Goal: Find specific page/section: Find specific page/section

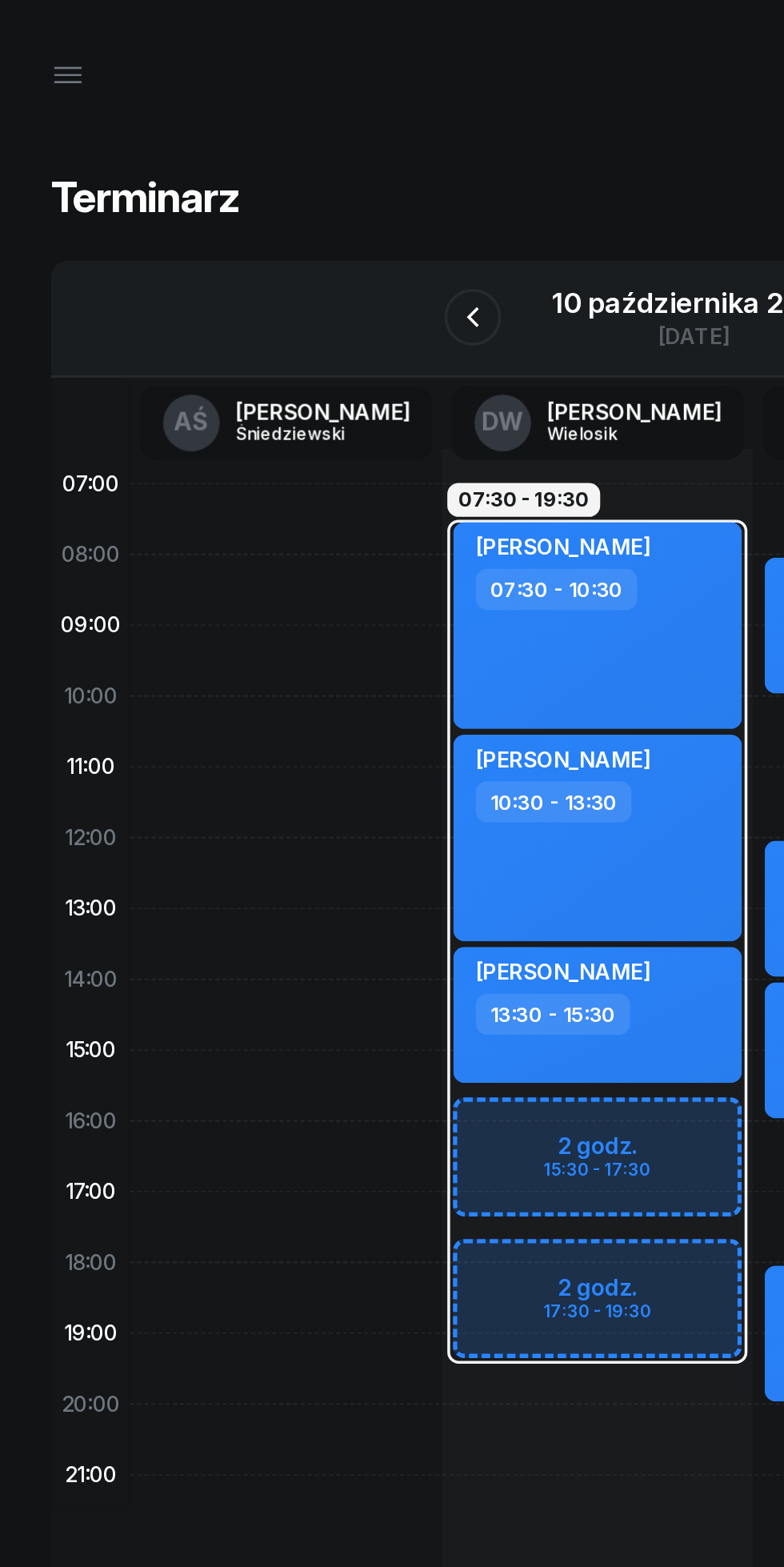
click at [50, 53] on button "button" at bounding box center [38, 42] width 39 height 39
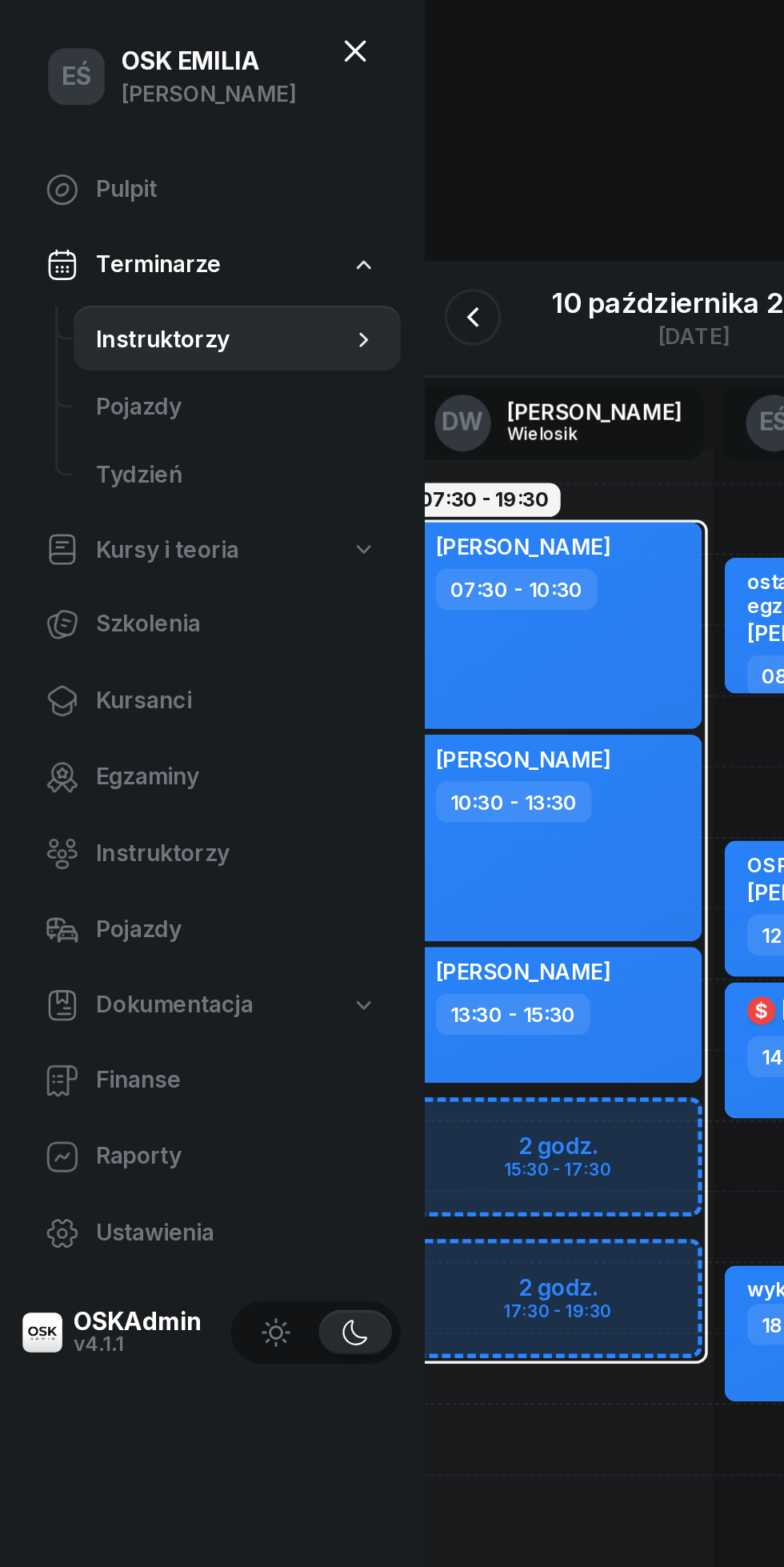
click at [105, 402] on span "Kursanci" at bounding box center [134, 395] width 159 height 21
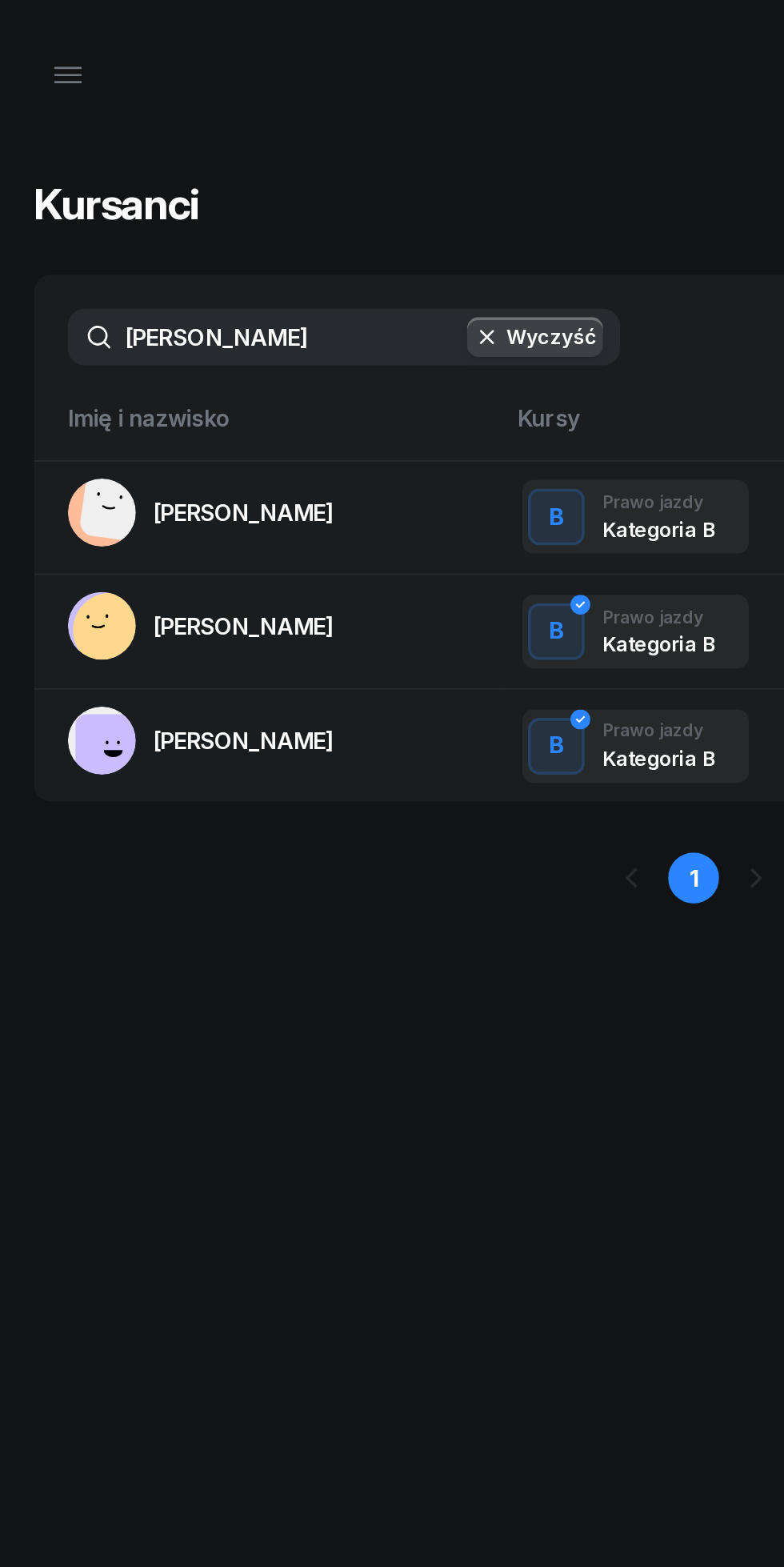
click at [172, 193] on input "[PERSON_NAME]" at bounding box center [194, 190] width 311 height 32
click at [310, 189] on button "Wyczyść" at bounding box center [301, 190] width 77 height 23
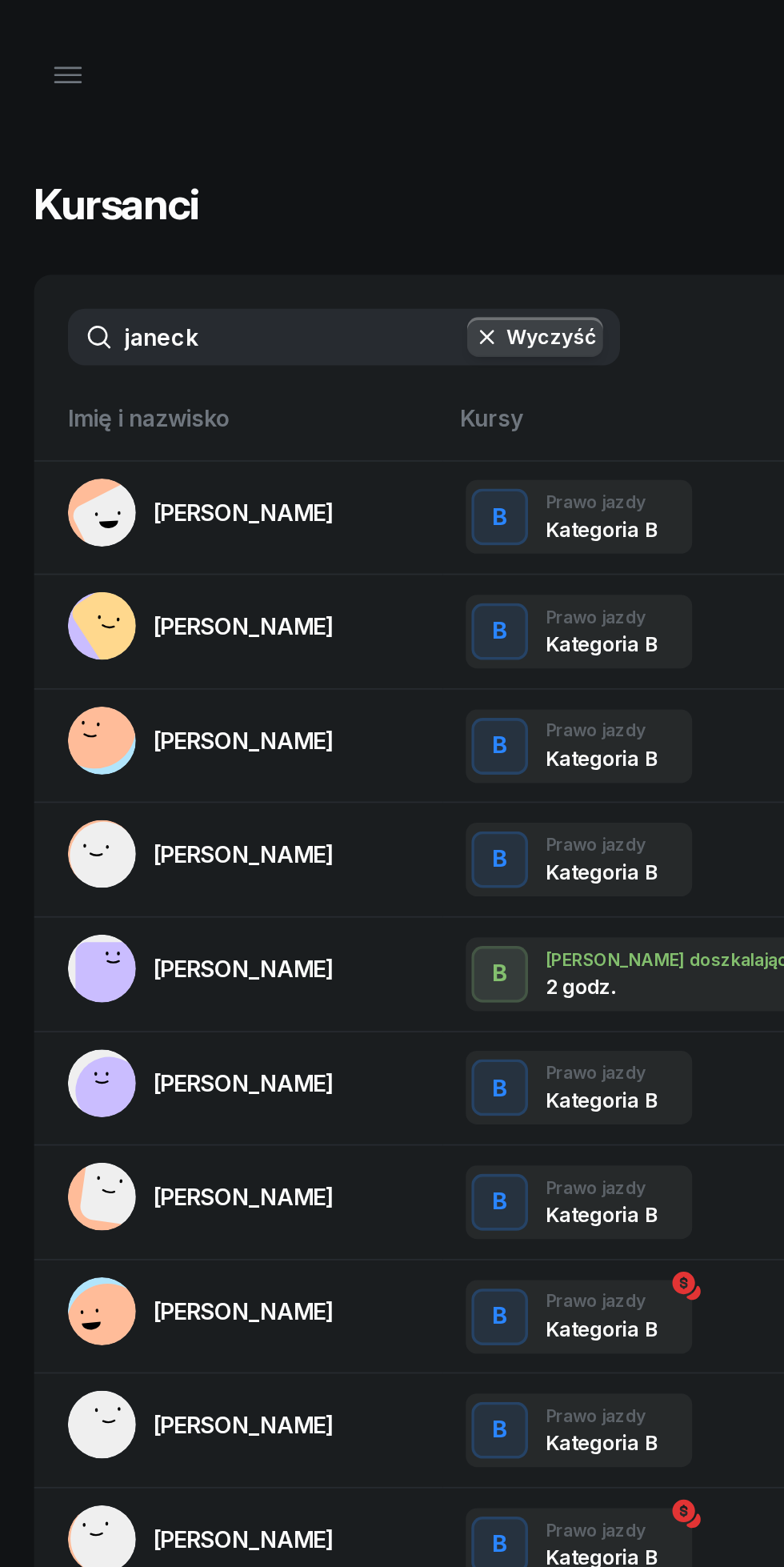
type input "[PERSON_NAME]"
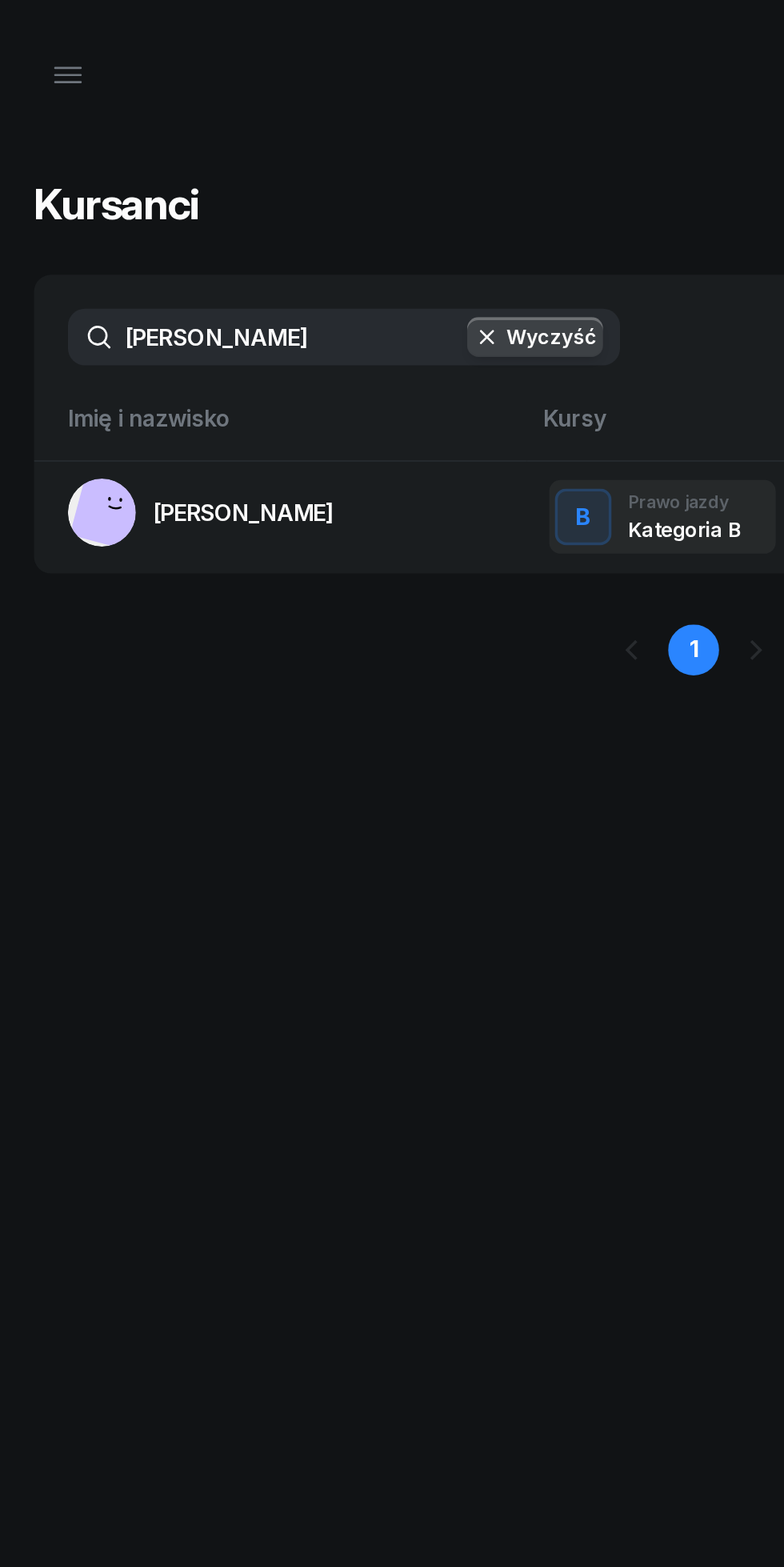
click at [130, 290] on span "[PERSON_NAME]" at bounding box center [137, 290] width 102 height 16
